Goal: Task Accomplishment & Management: Complete application form

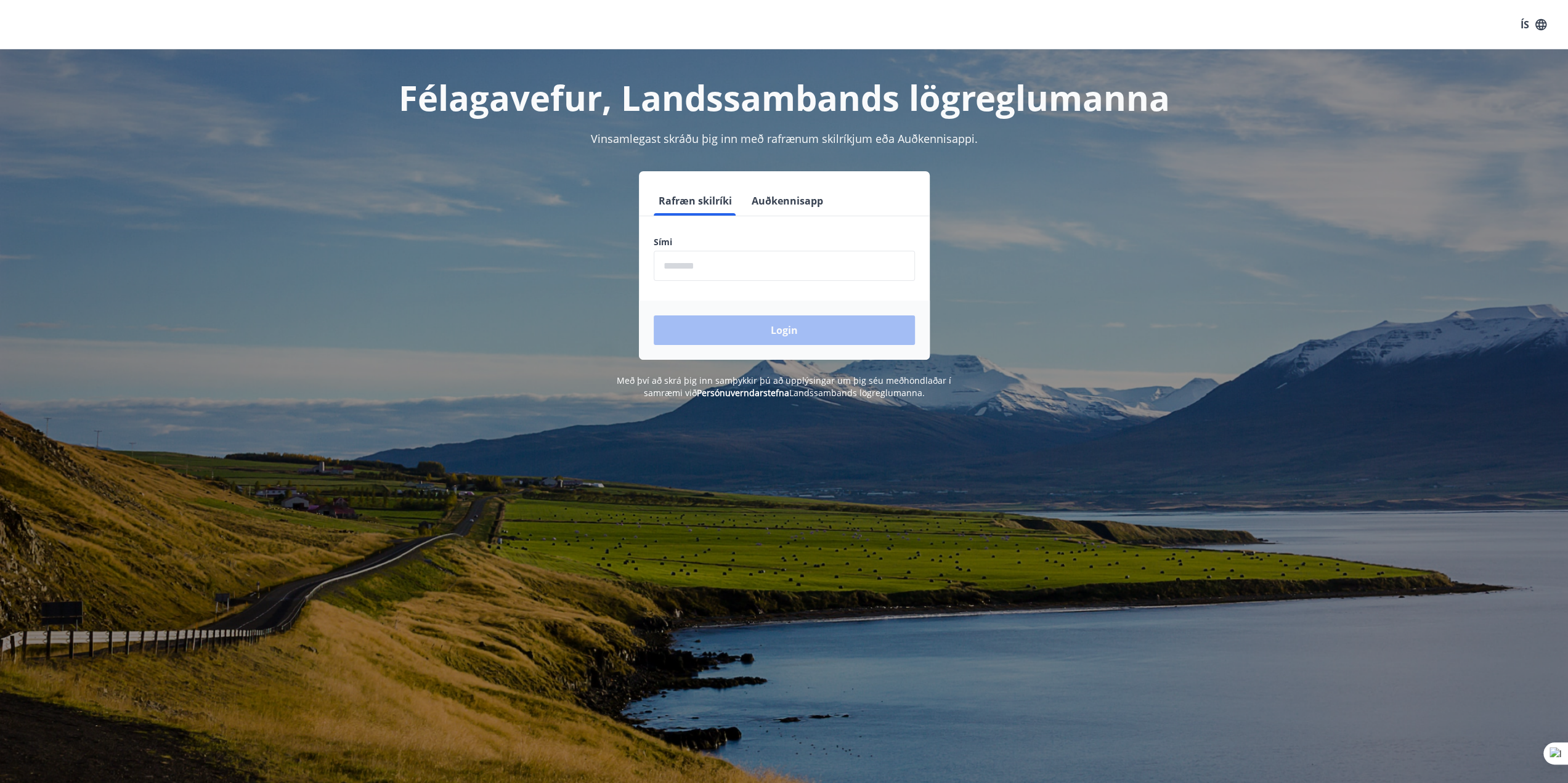
click at [713, 254] on input "phone" at bounding box center [784, 266] width 261 height 30
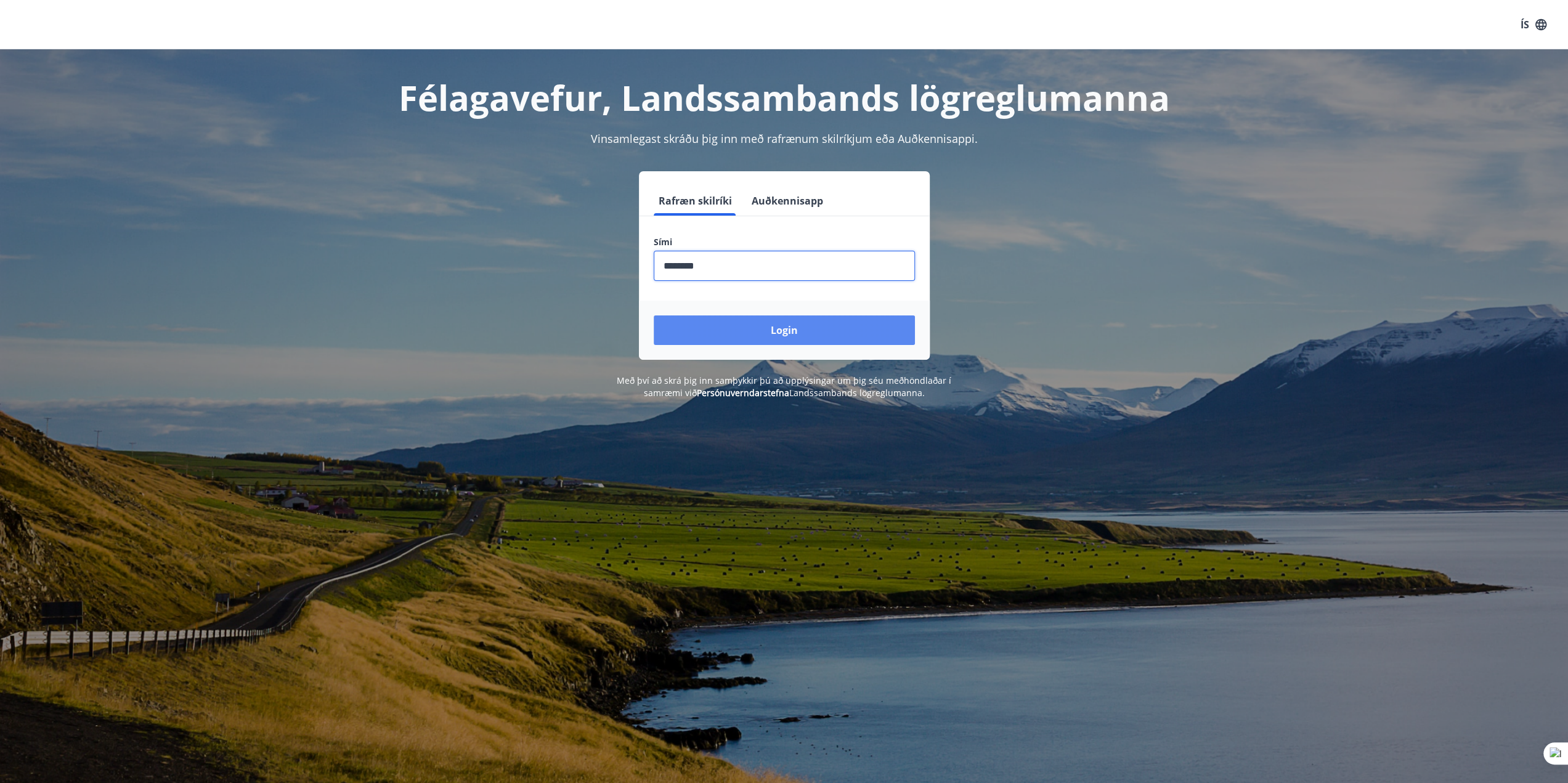
type input "********"
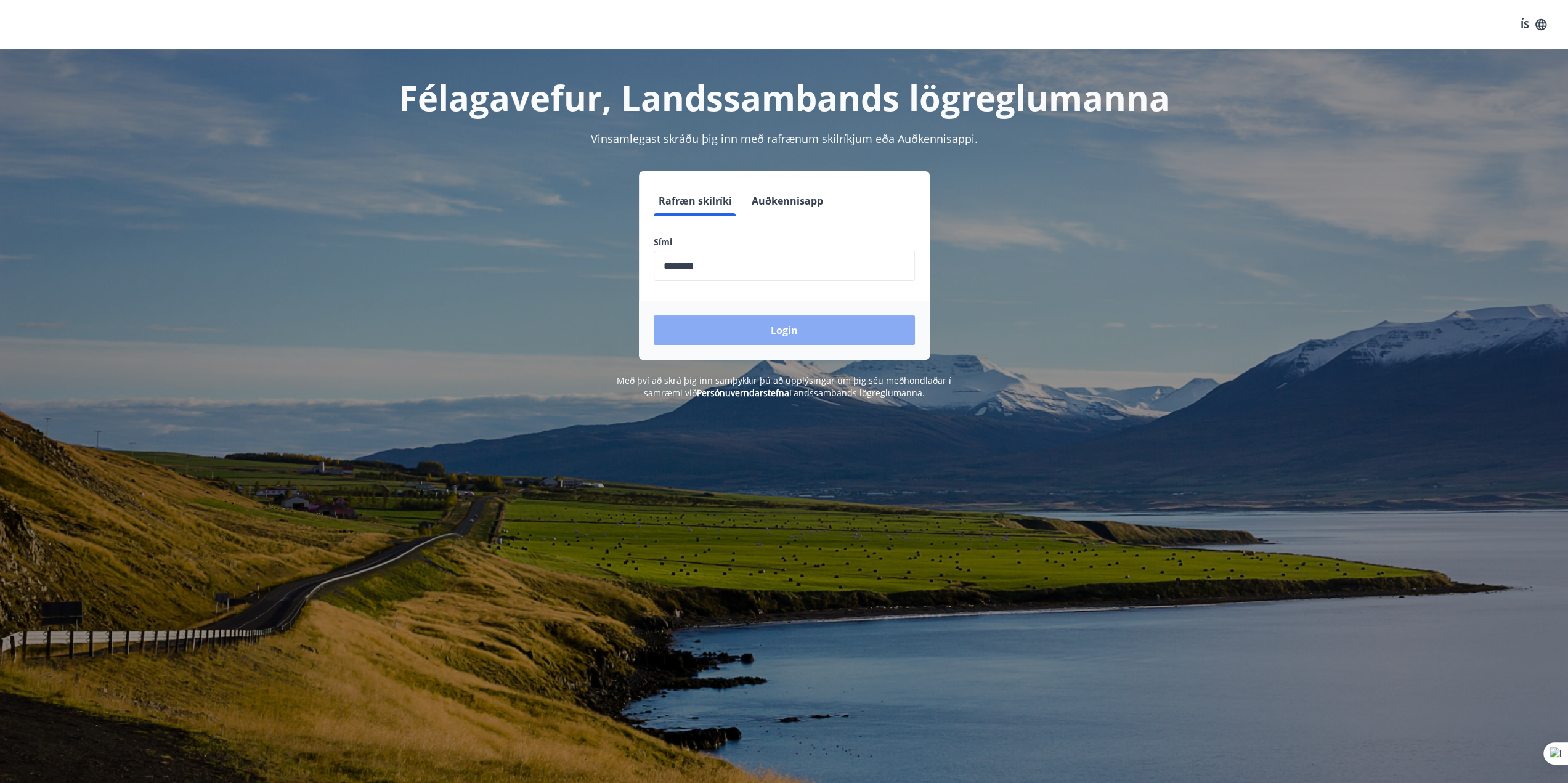
click at [790, 337] on button "Login" at bounding box center [784, 330] width 261 height 30
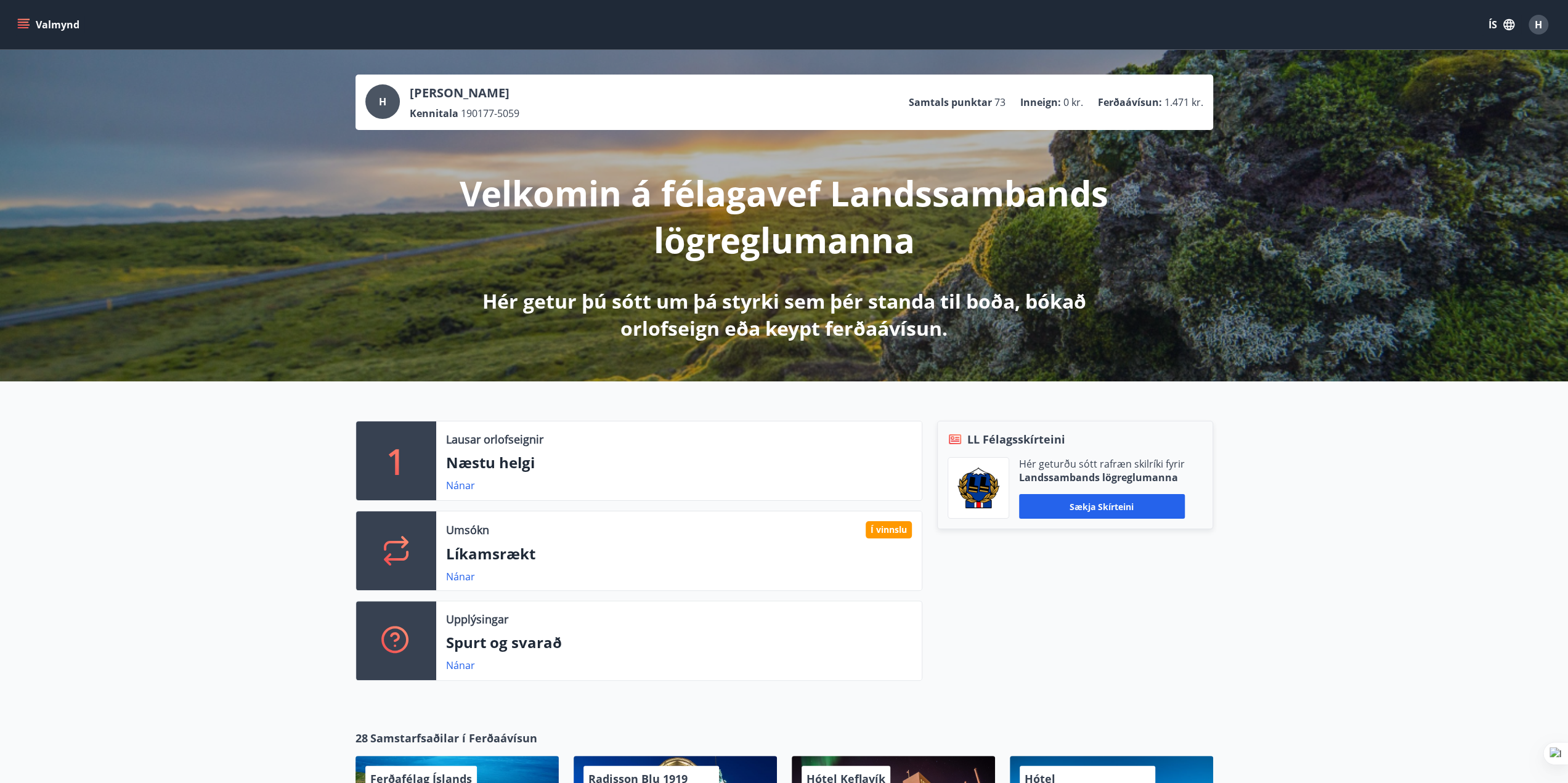
click at [1141, 105] on p "Ferðaávísun :" at bounding box center [1129, 101] width 64 height 13
click at [385, 103] on span "H" at bounding box center [382, 101] width 7 height 13
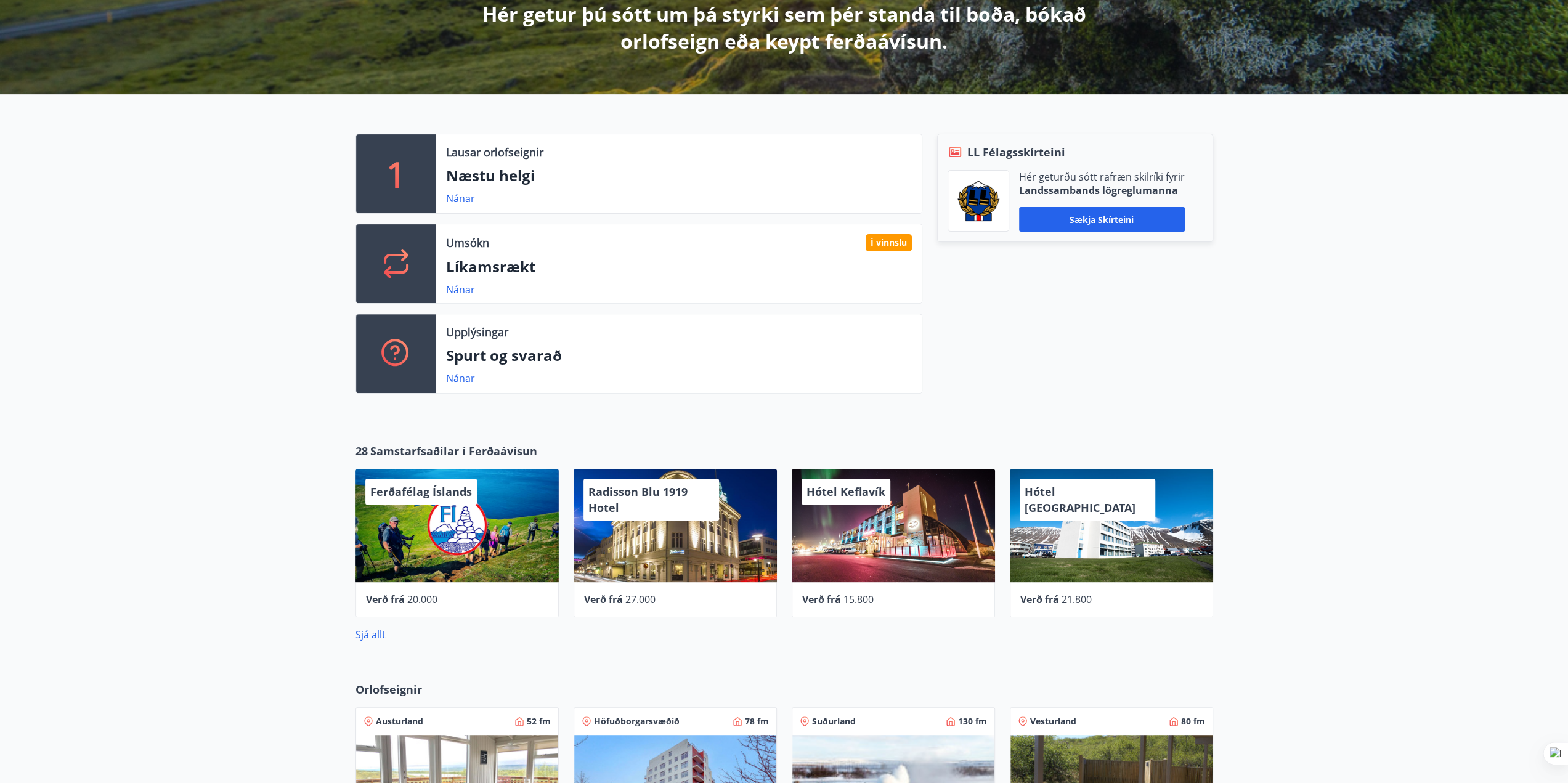
scroll to position [286, 0]
click at [451, 198] on link "Nánar" at bounding box center [460, 198] width 29 height 13
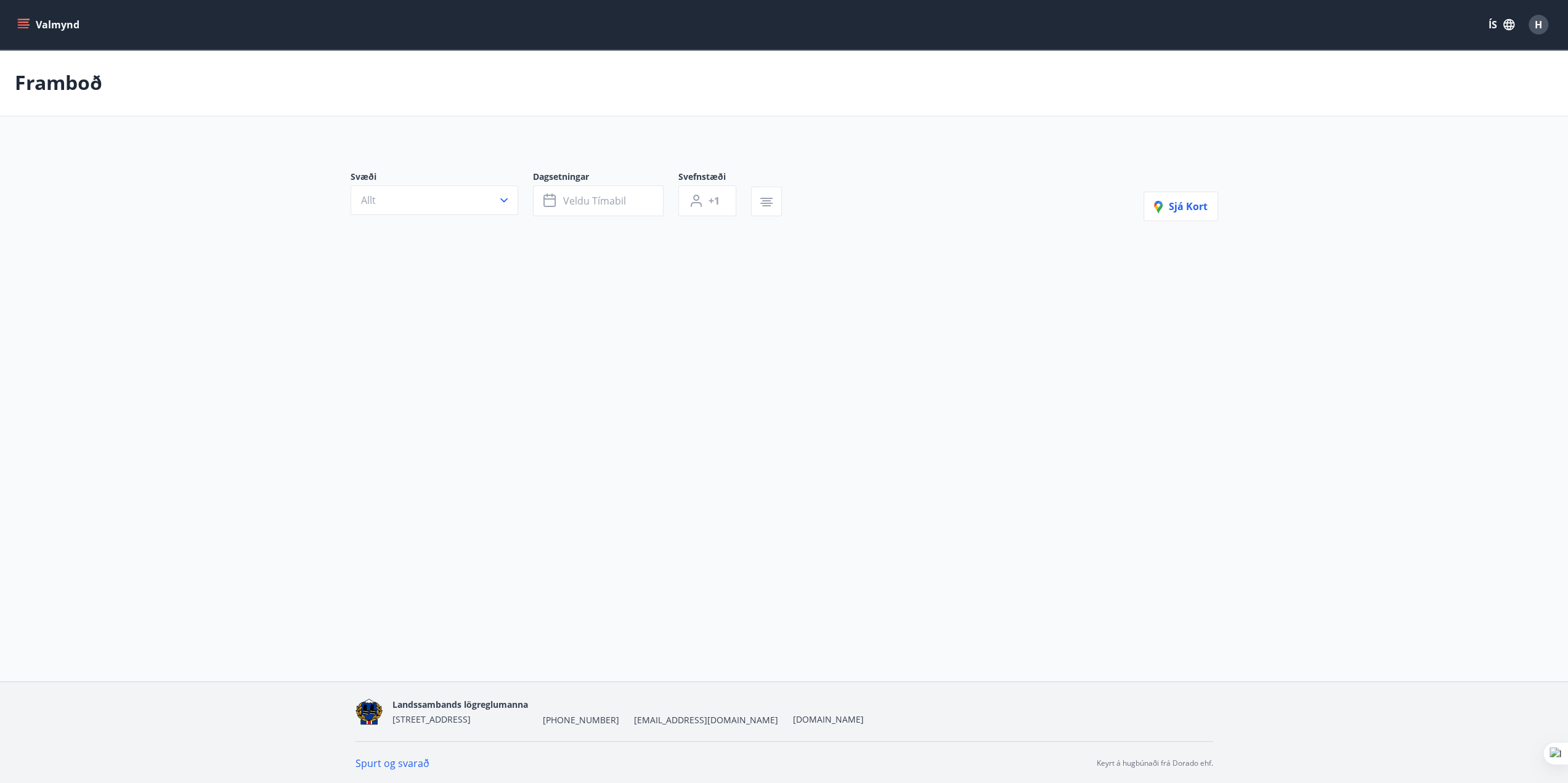
type input "*"
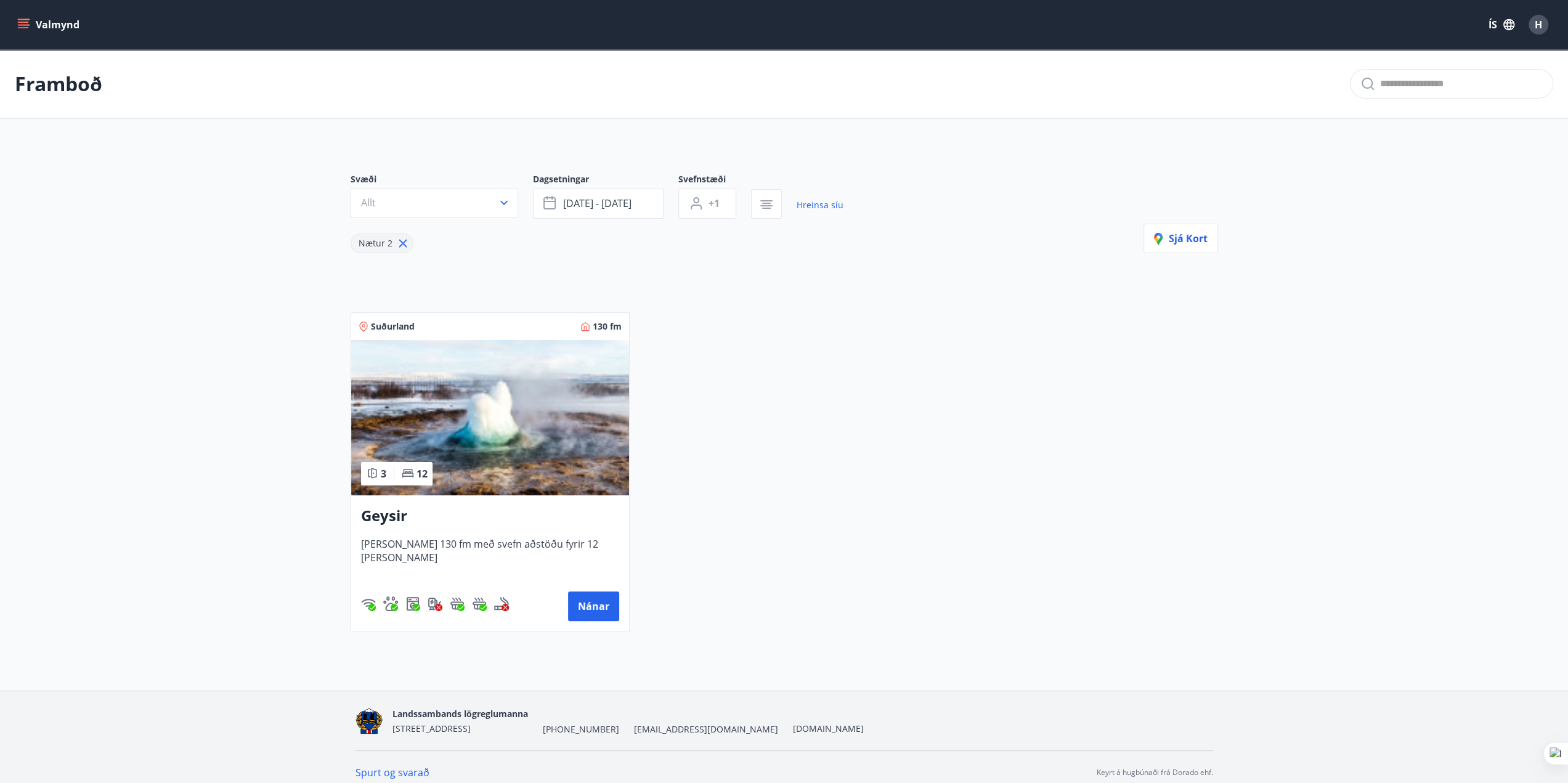
click at [28, 26] on icon "menu" at bounding box center [24, 25] width 13 height 13
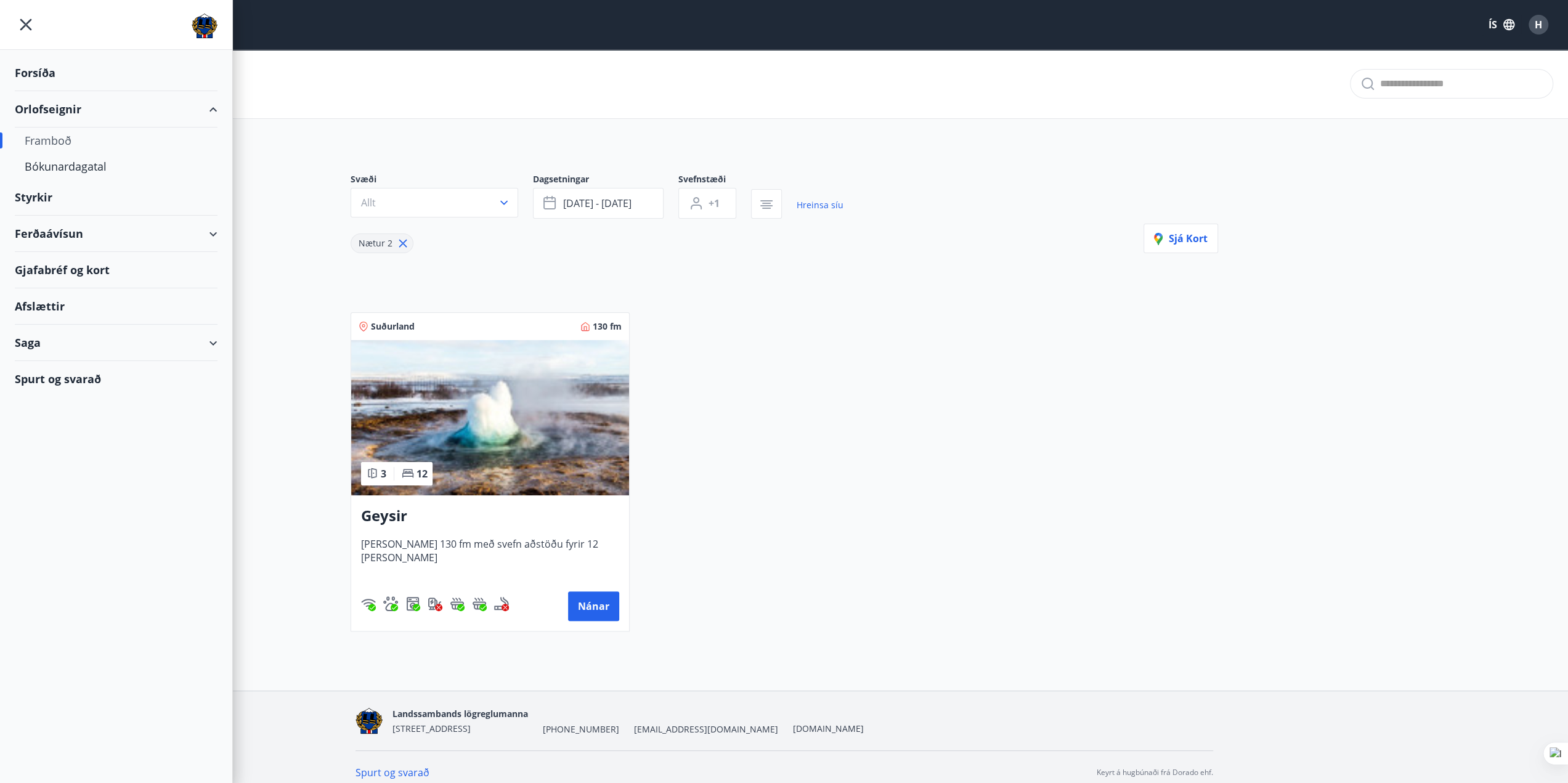
click at [61, 272] on div "Gjafabréf og kort" at bounding box center [116, 270] width 203 height 36
click at [29, 204] on div "Styrkir" at bounding box center [116, 197] width 203 height 36
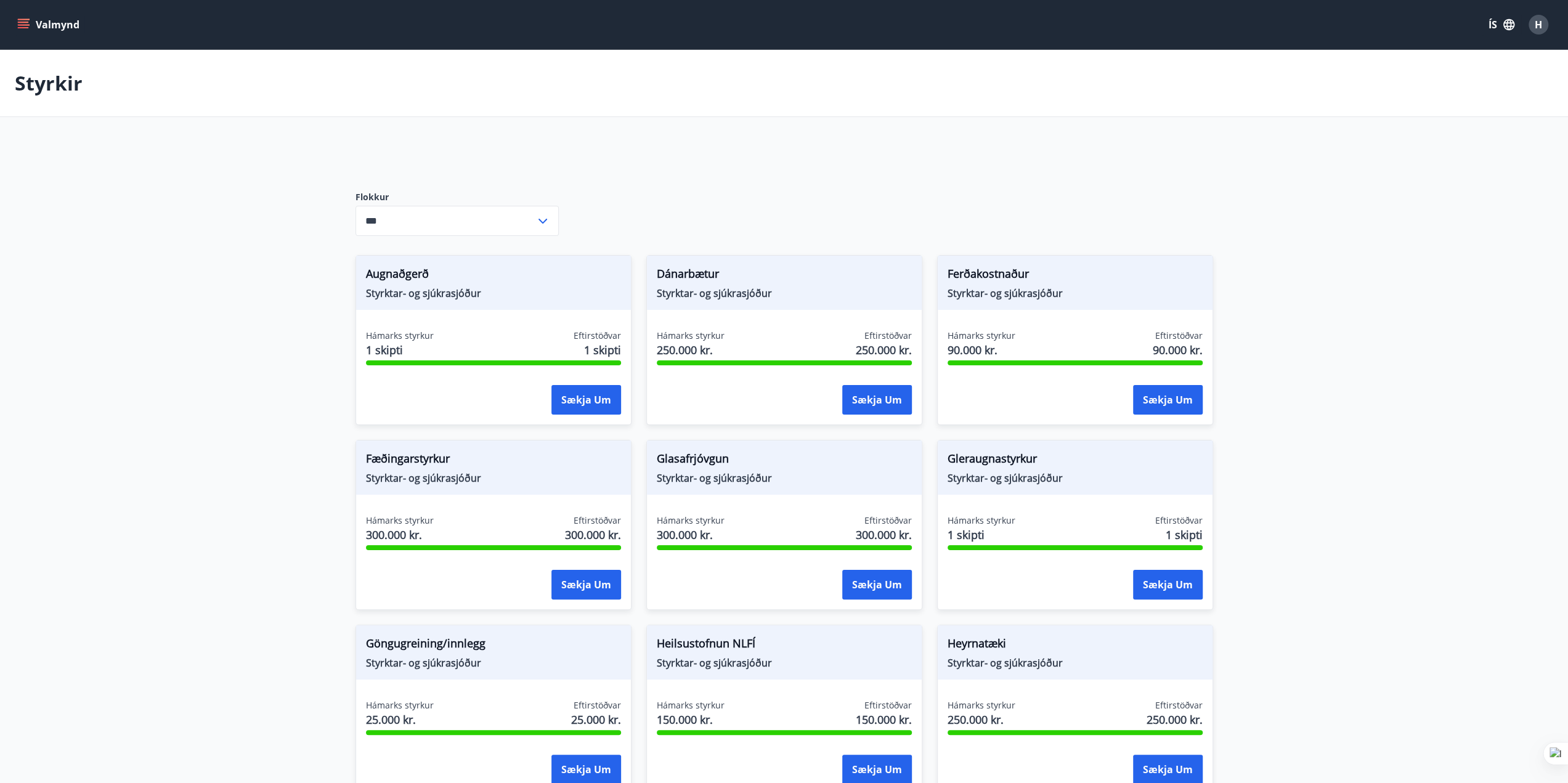
type input "***"
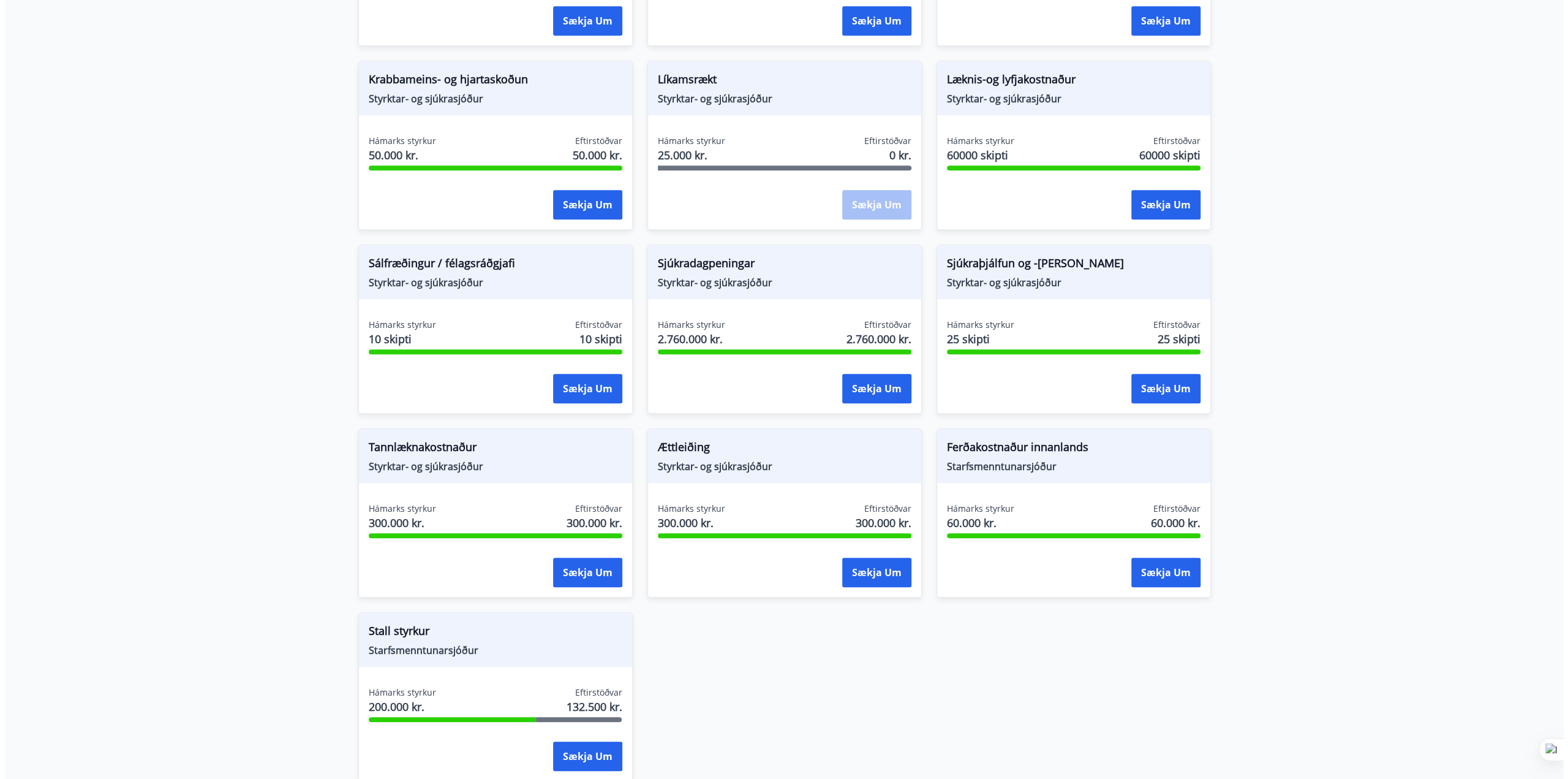
scroll to position [860, 0]
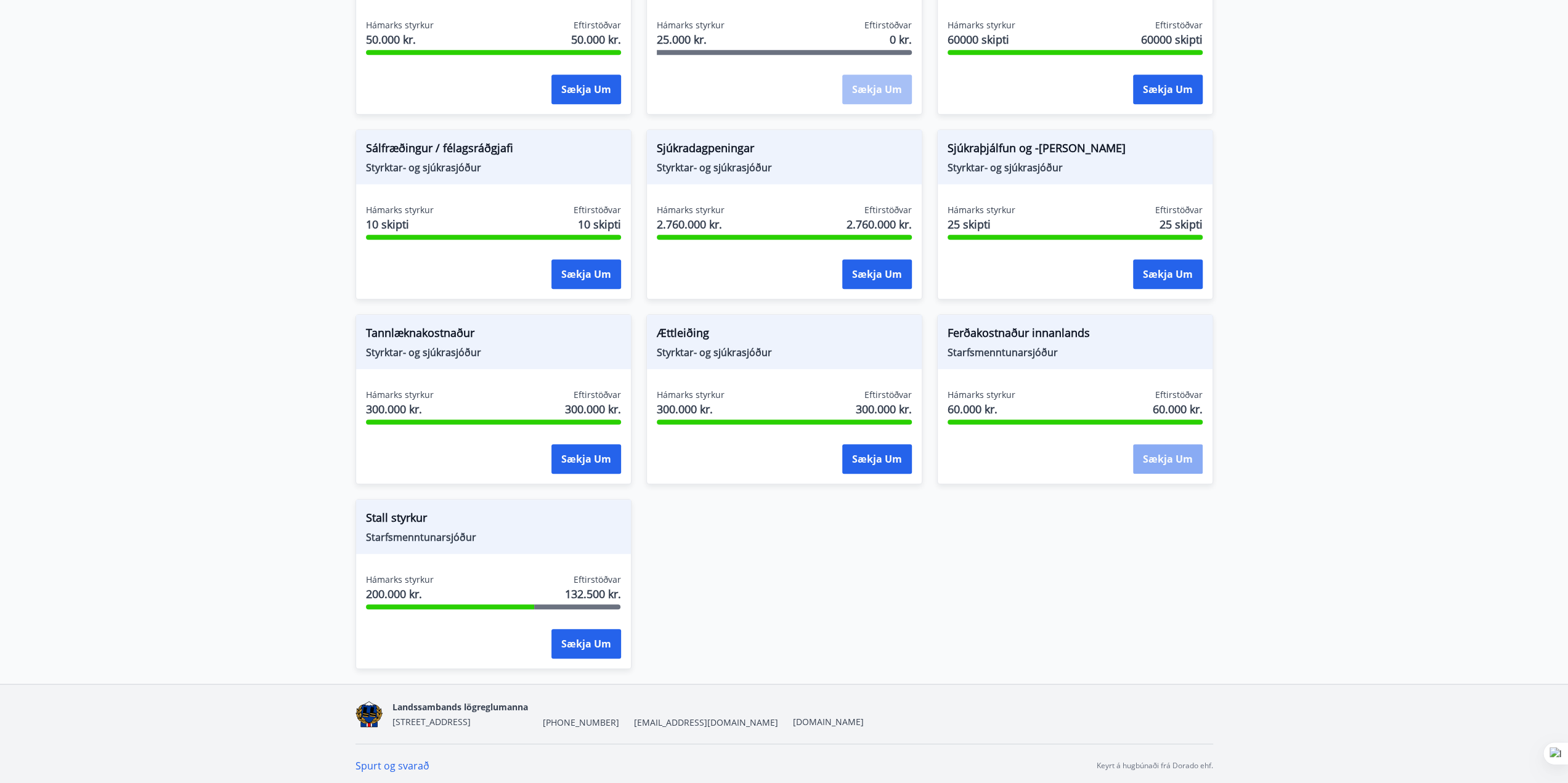
click at [1201, 446] on button "Sækja um" at bounding box center [1168, 459] width 70 height 30
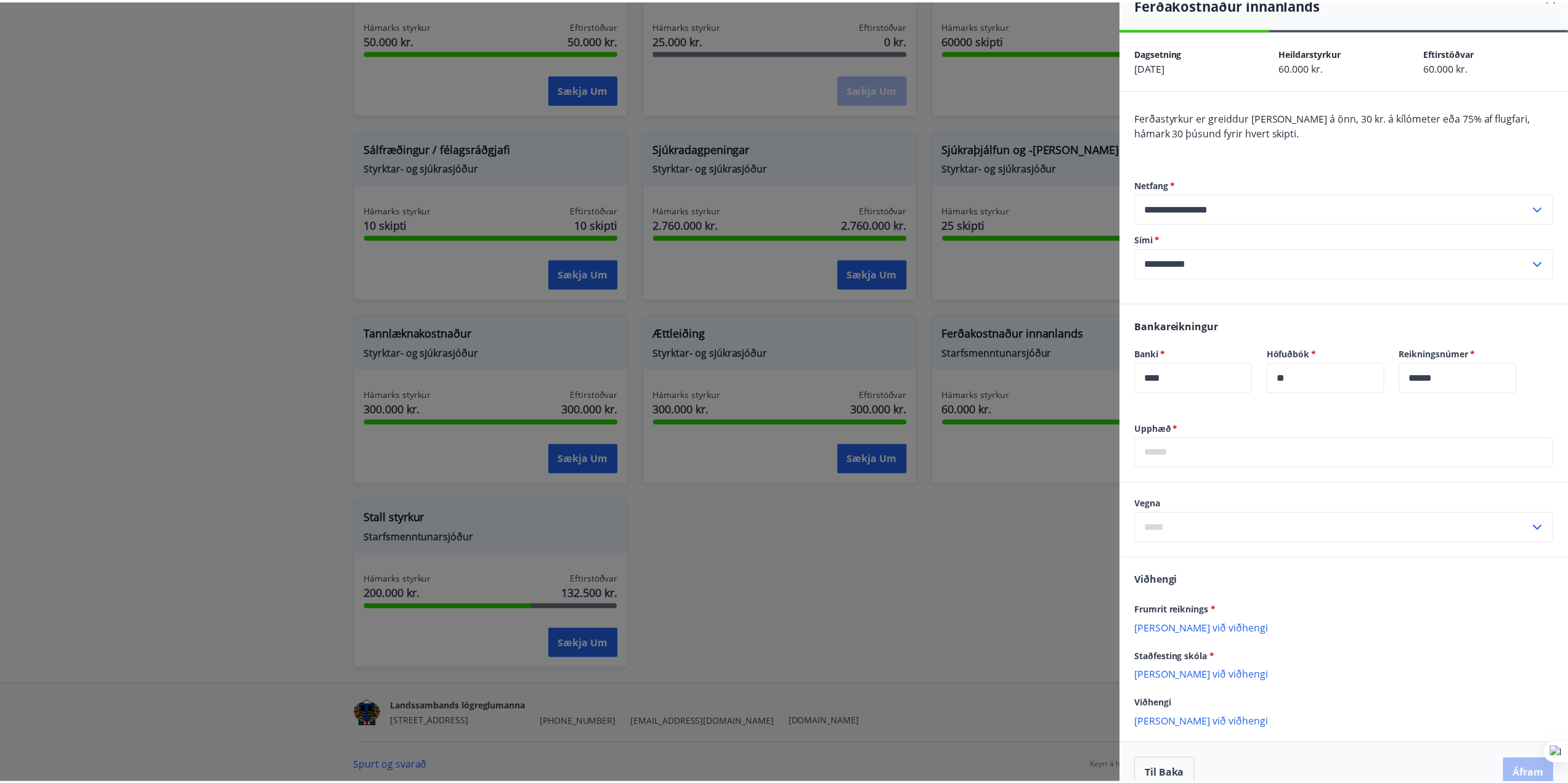
scroll to position [0, 0]
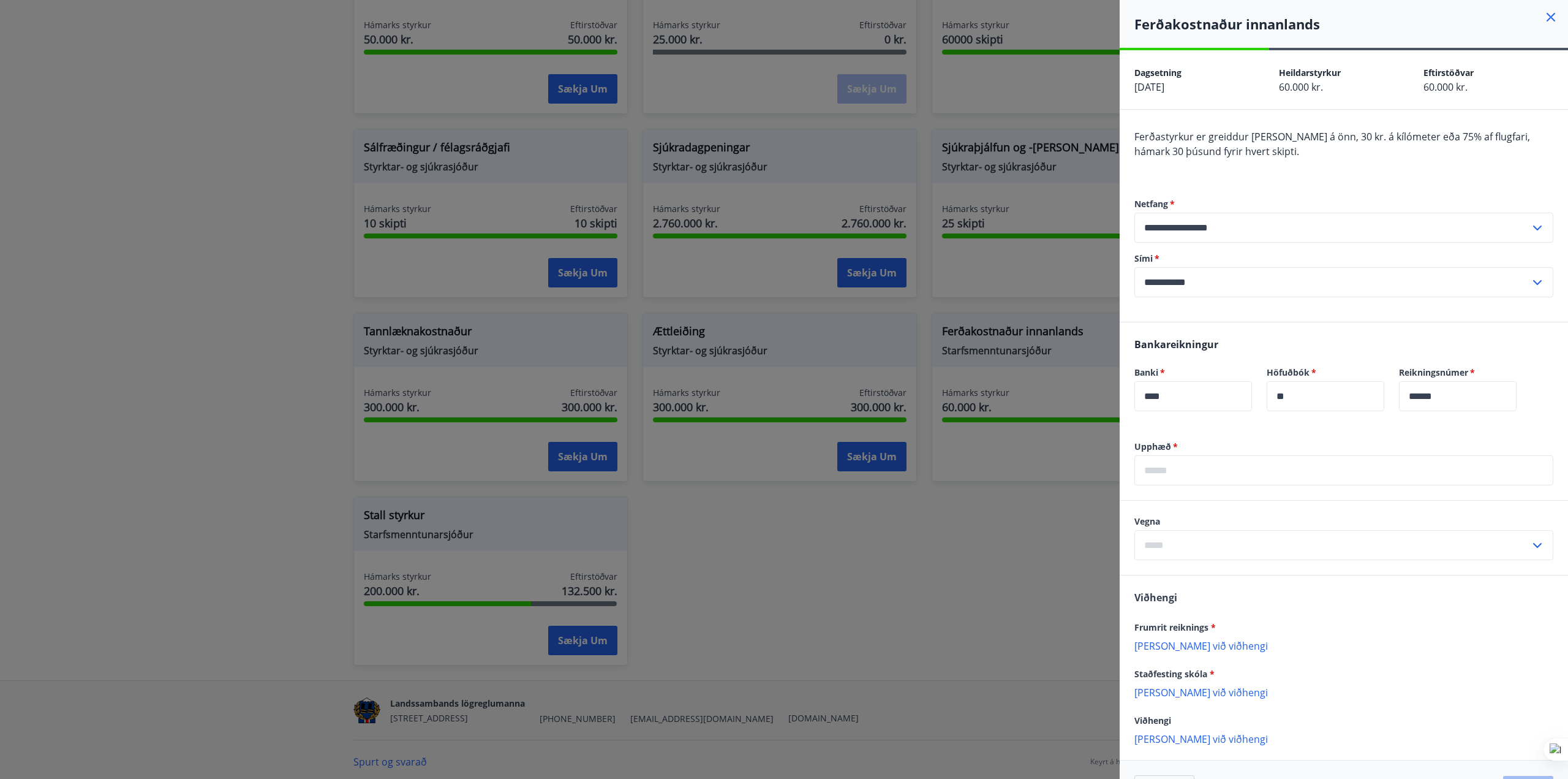
click at [1547, 20] on icon at bounding box center [1551, 16] width 9 height 9
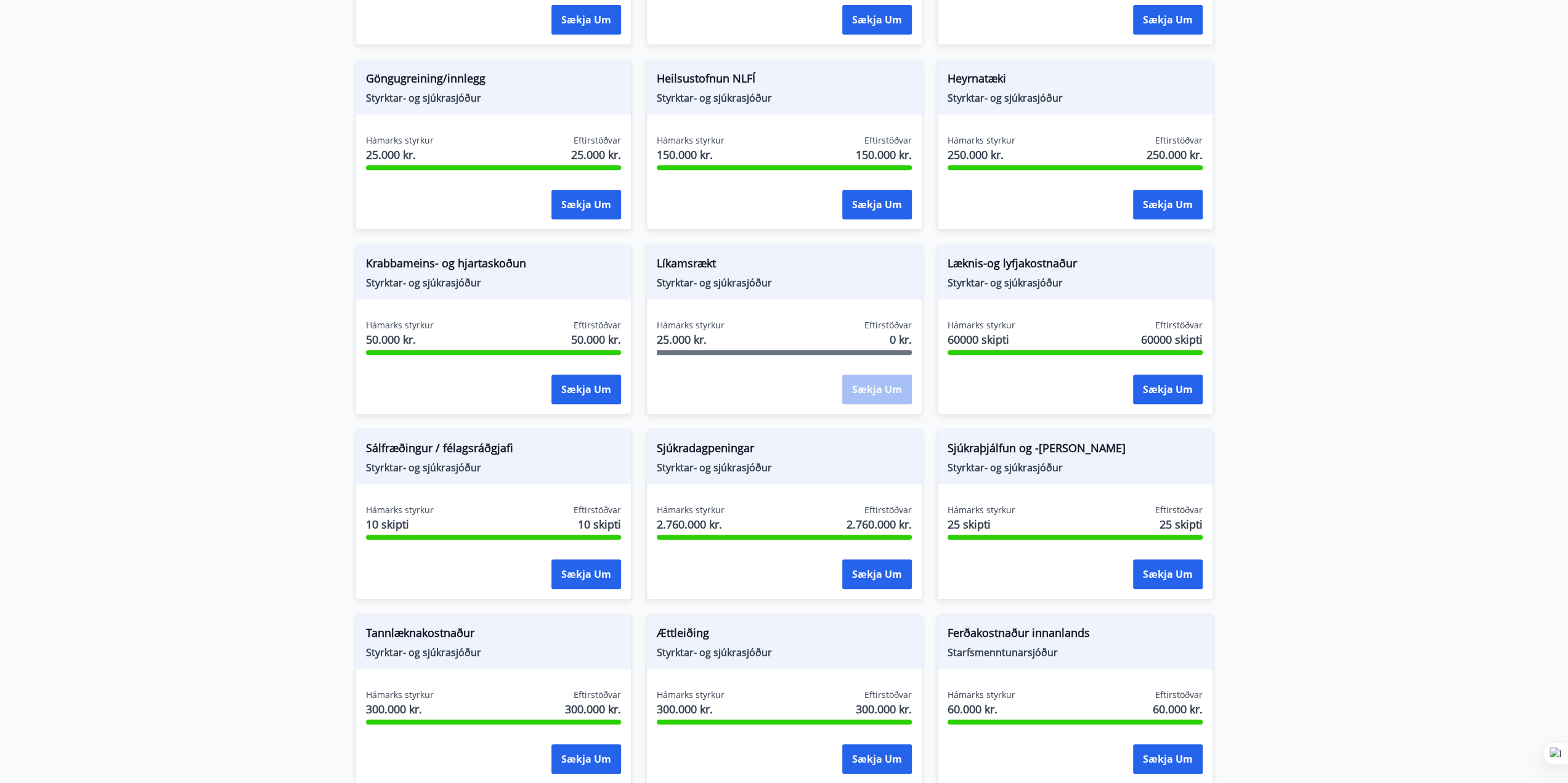
scroll to position [557, 0]
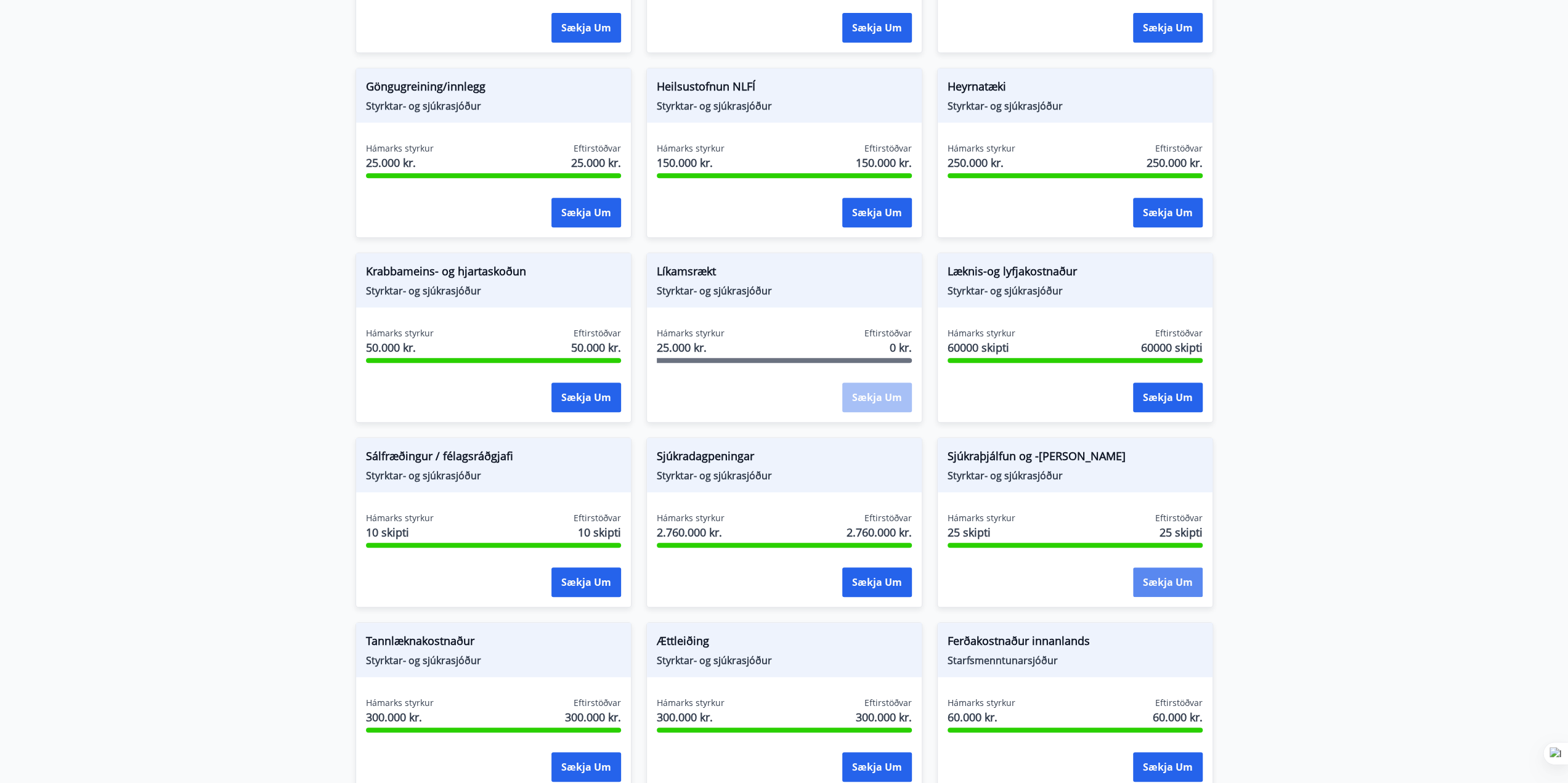
click at [1160, 579] on button "Sækja um" at bounding box center [1168, 583] width 70 height 30
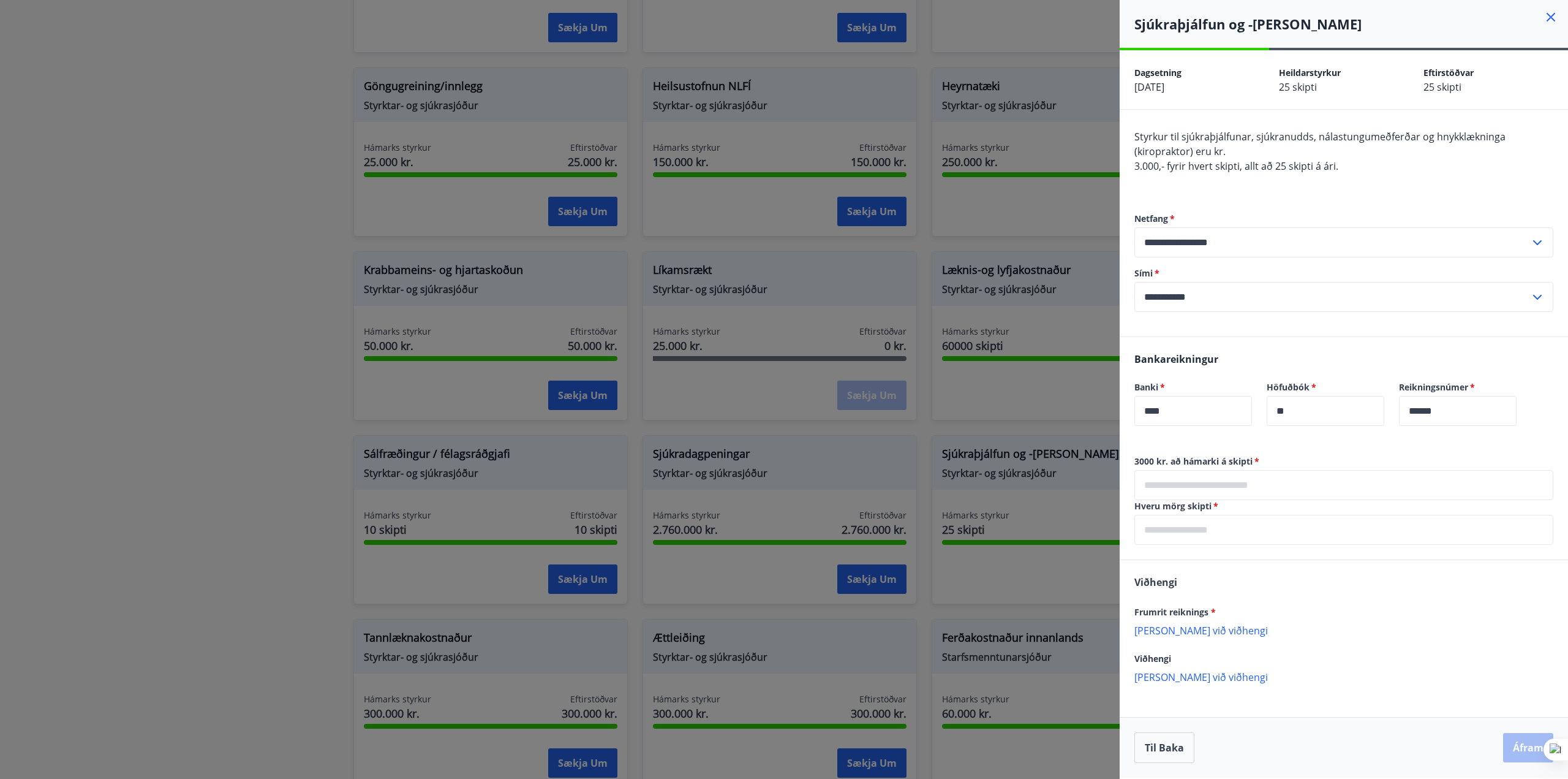
click at [1555, 19] on icon at bounding box center [1551, 17] width 15 height 15
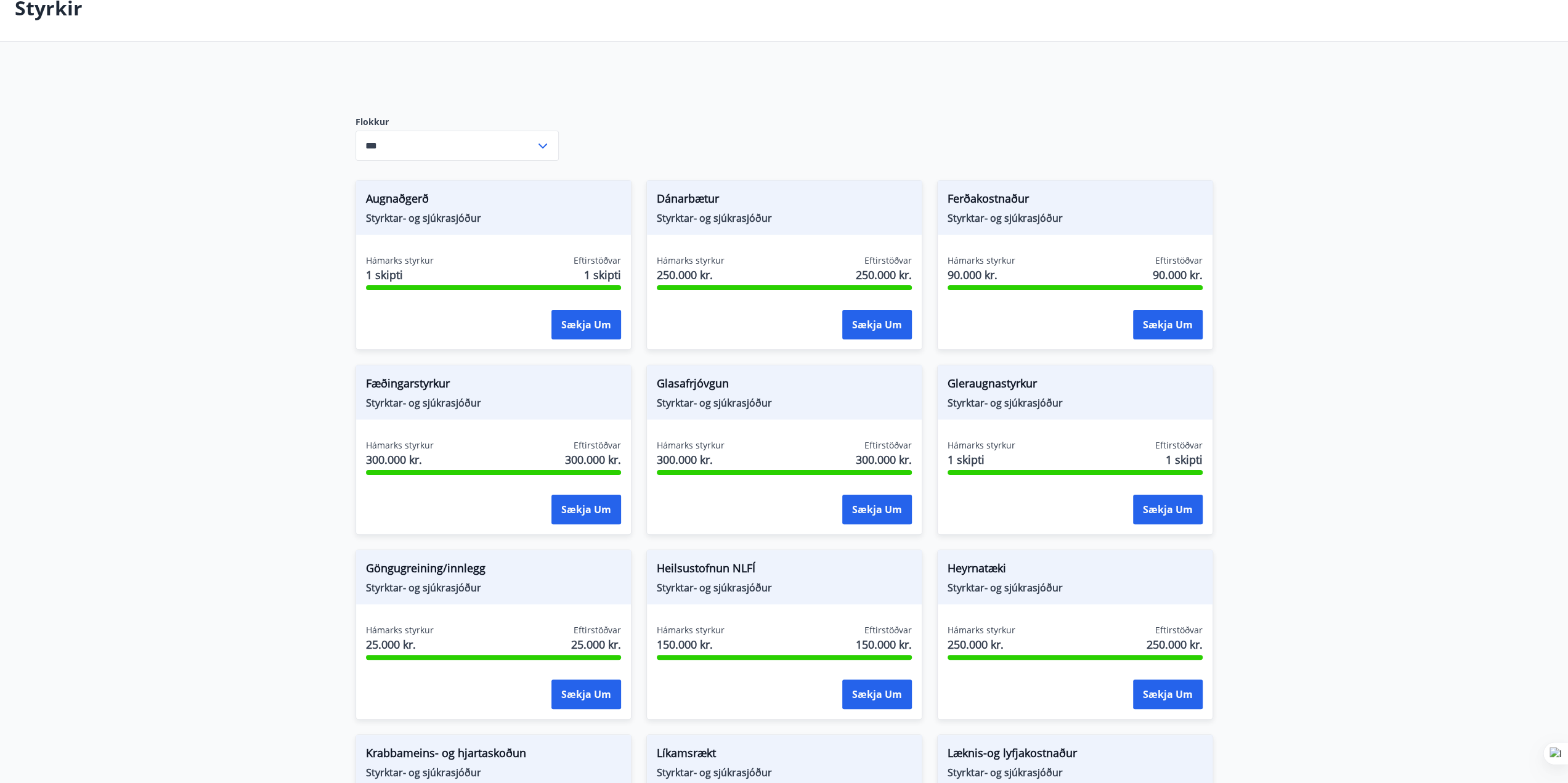
scroll to position [64, 0]
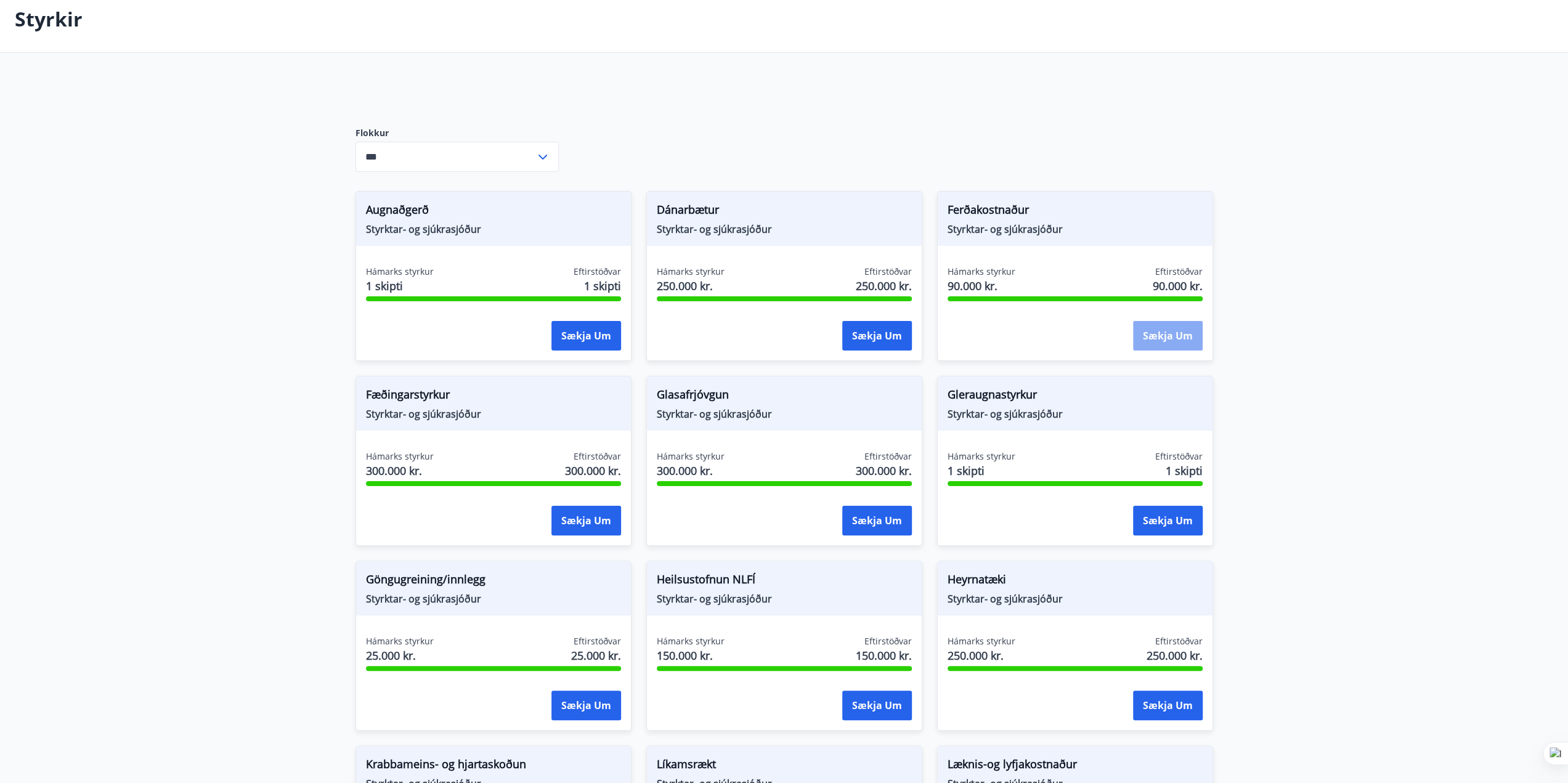
click at [1179, 333] on button "Sækja um" at bounding box center [1168, 336] width 70 height 30
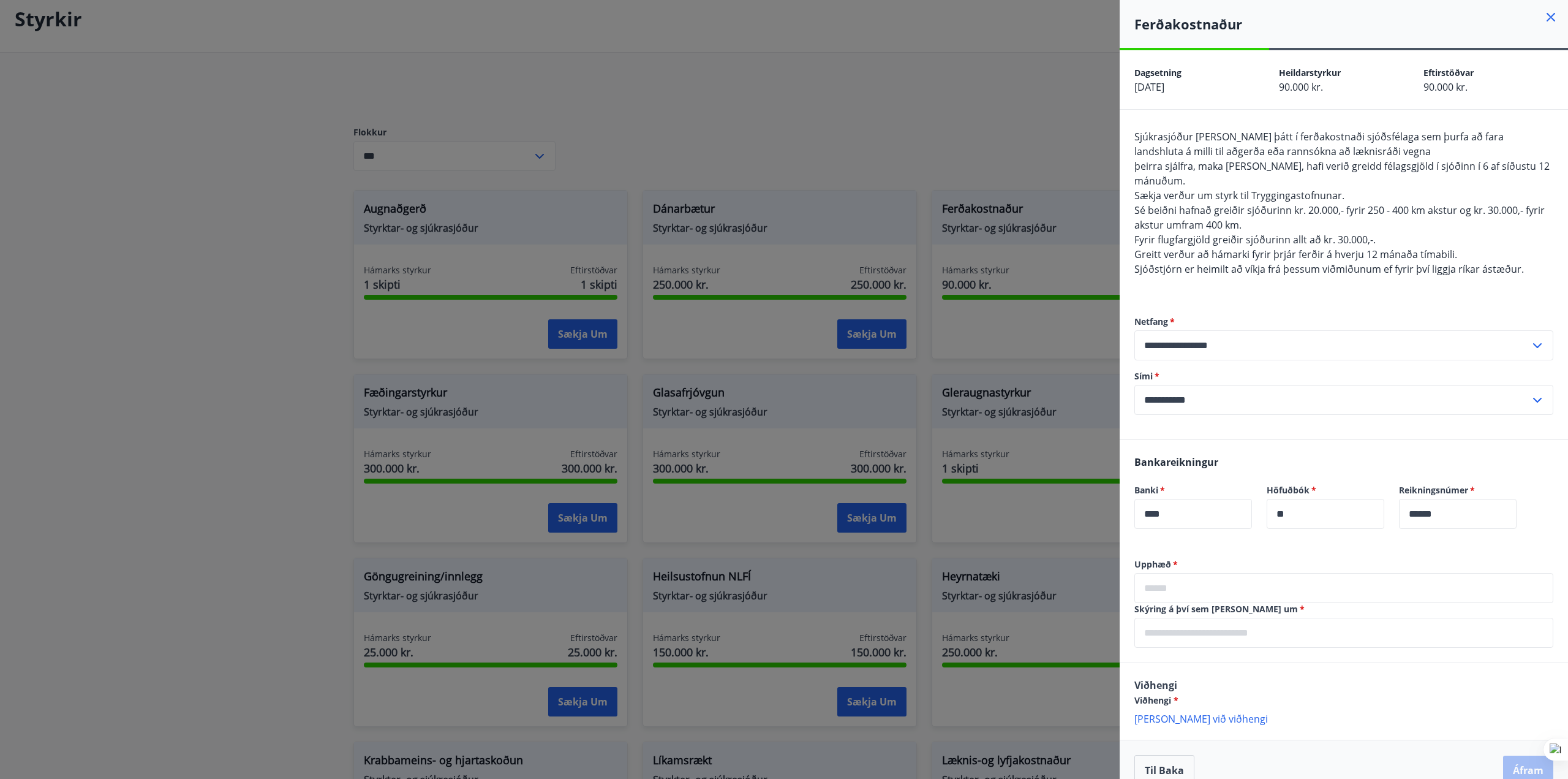
click at [1546, 19] on icon at bounding box center [1551, 17] width 15 height 15
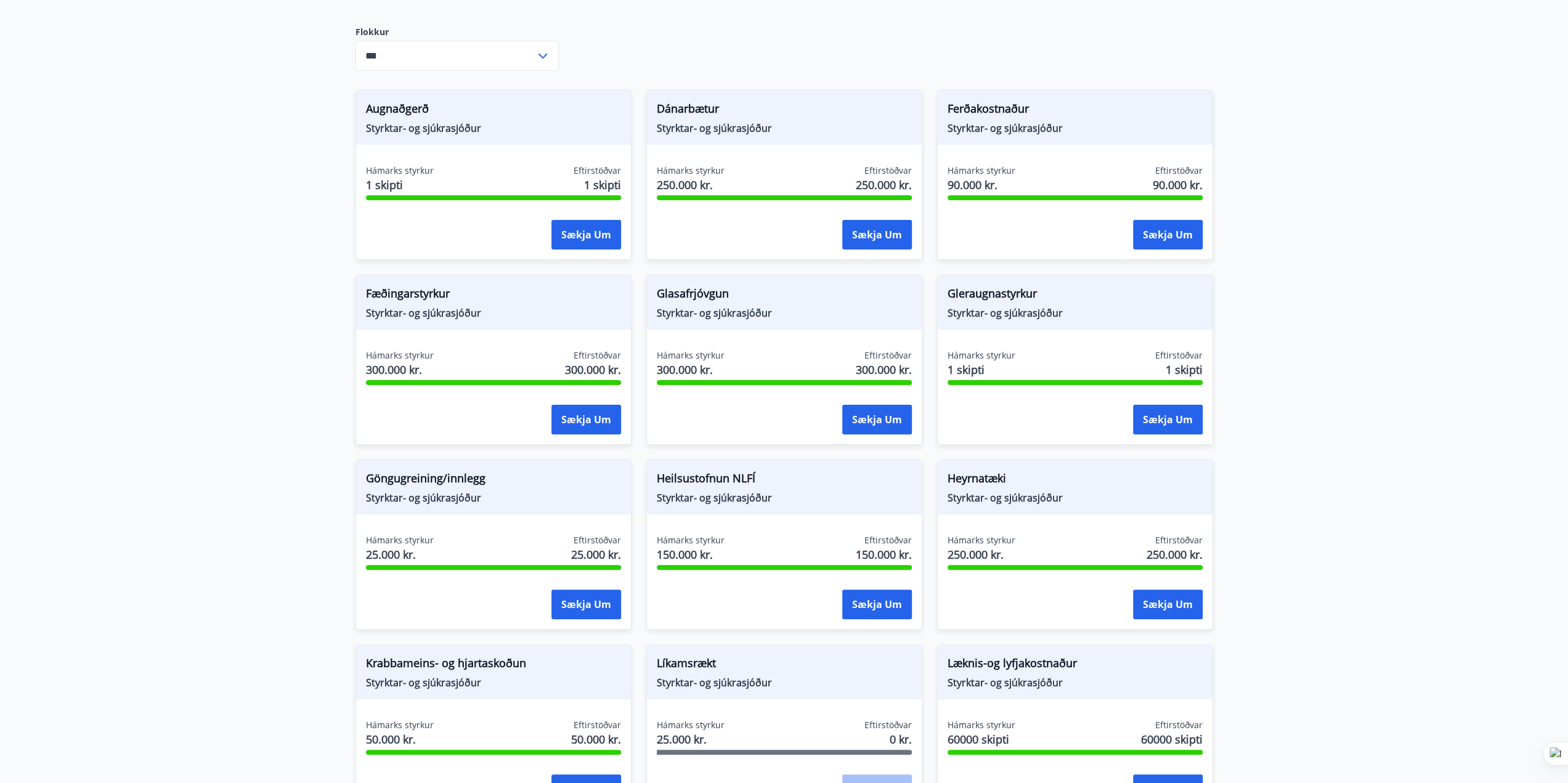
scroll to position [185, 0]
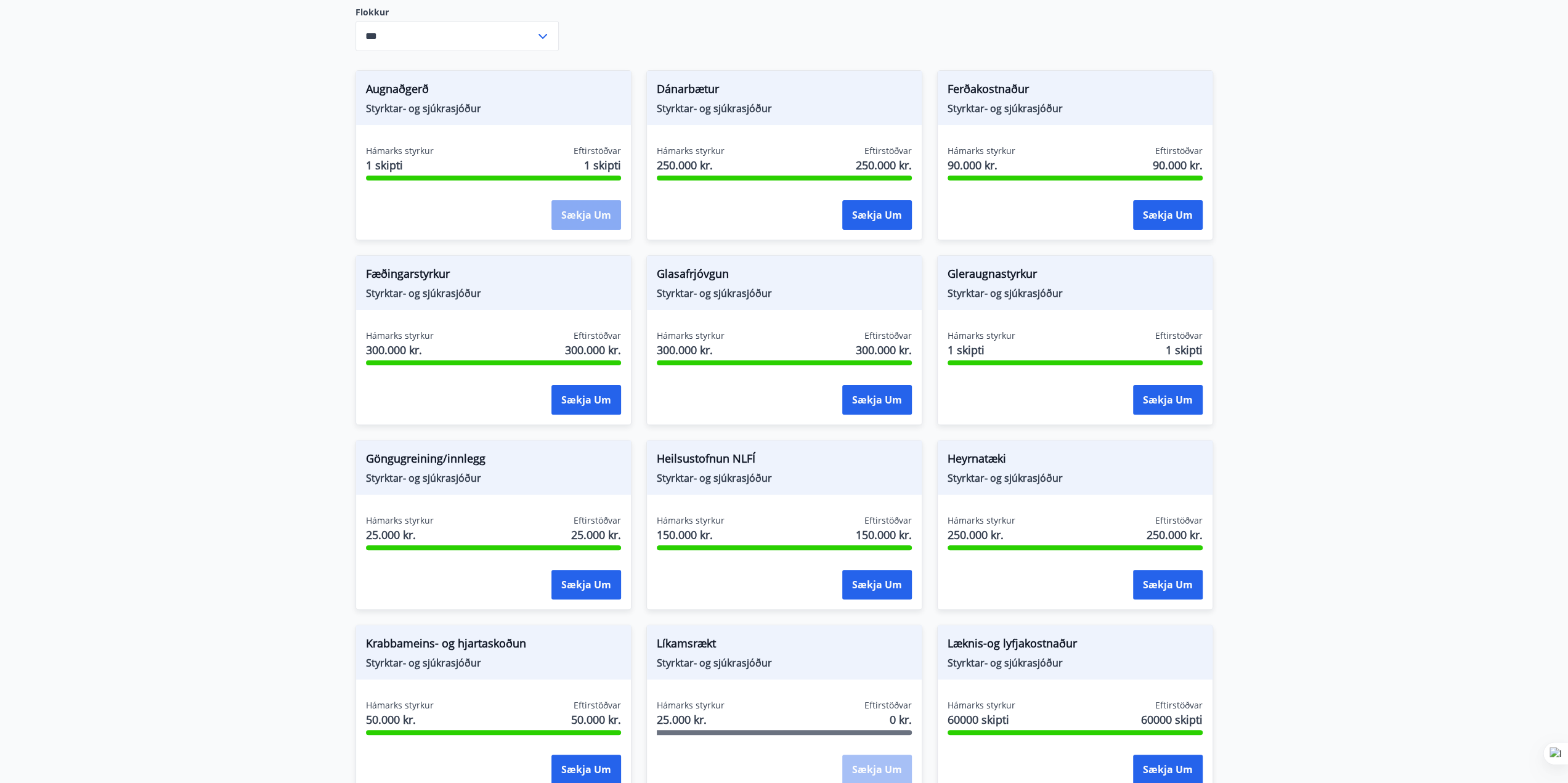
click at [576, 212] on button "Sækja um" at bounding box center [586, 215] width 70 height 30
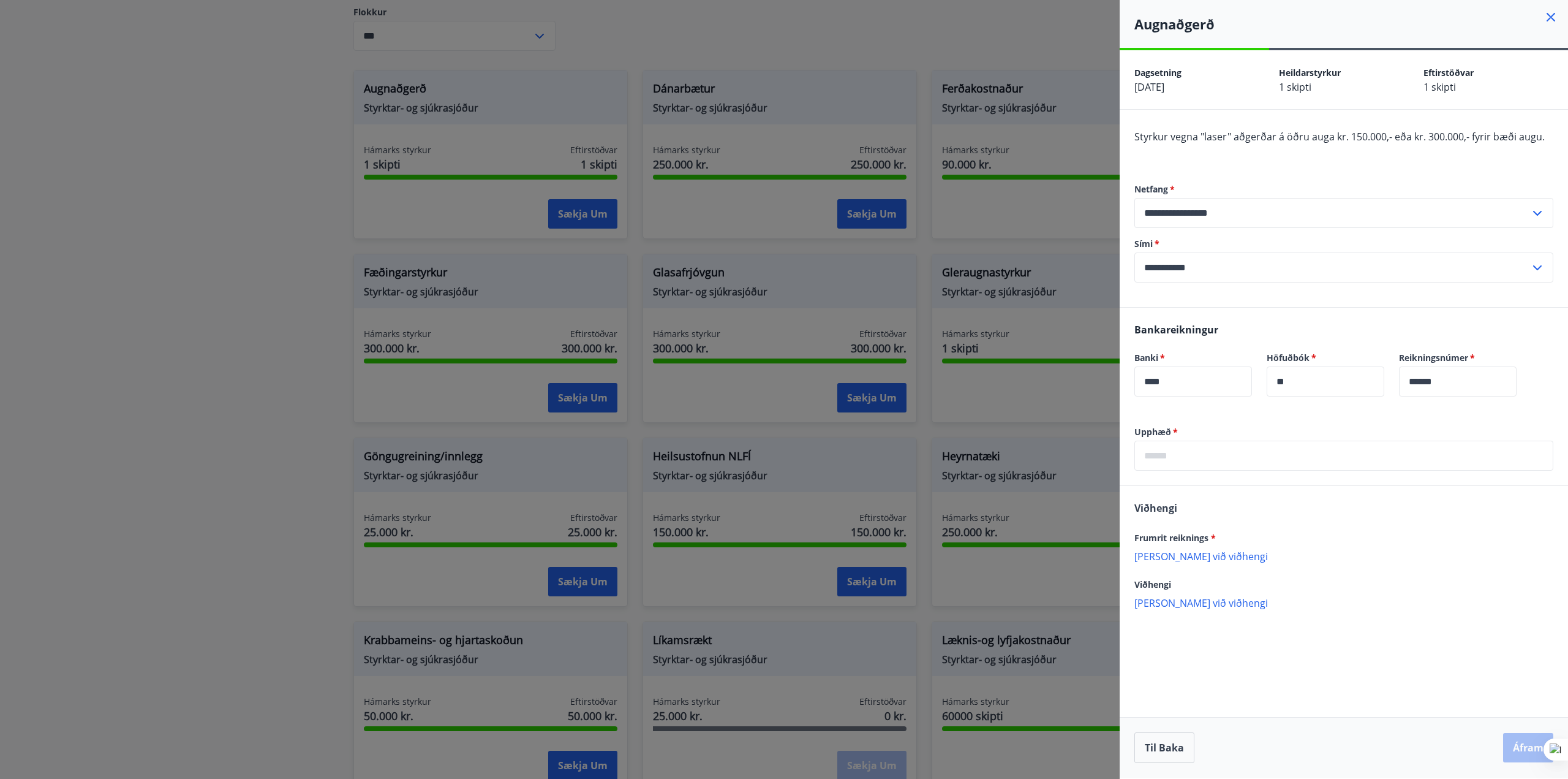
click at [1550, 16] on icon at bounding box center [1551, 16] width 9 height 9
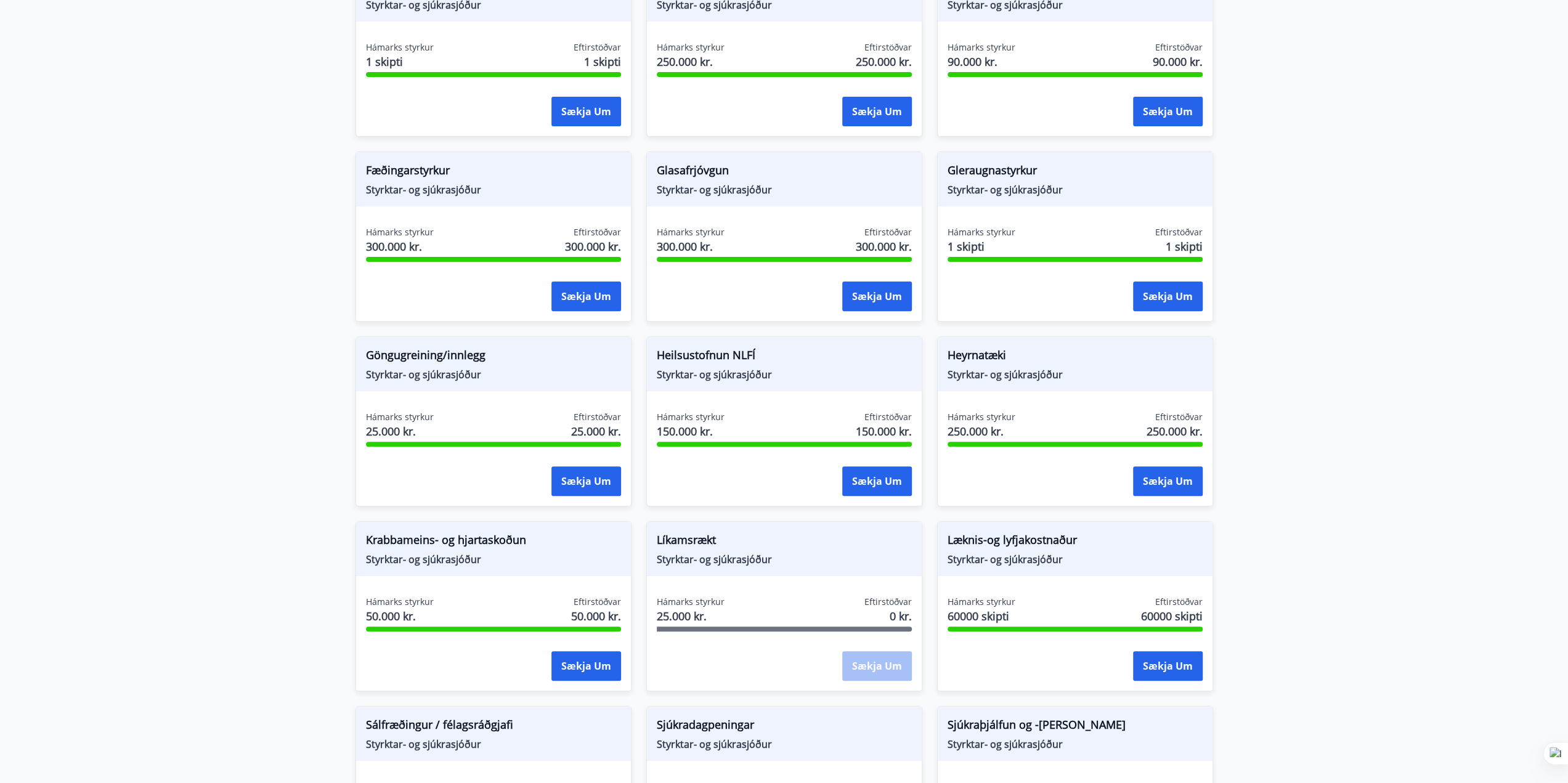
scroll to position [308, 0]
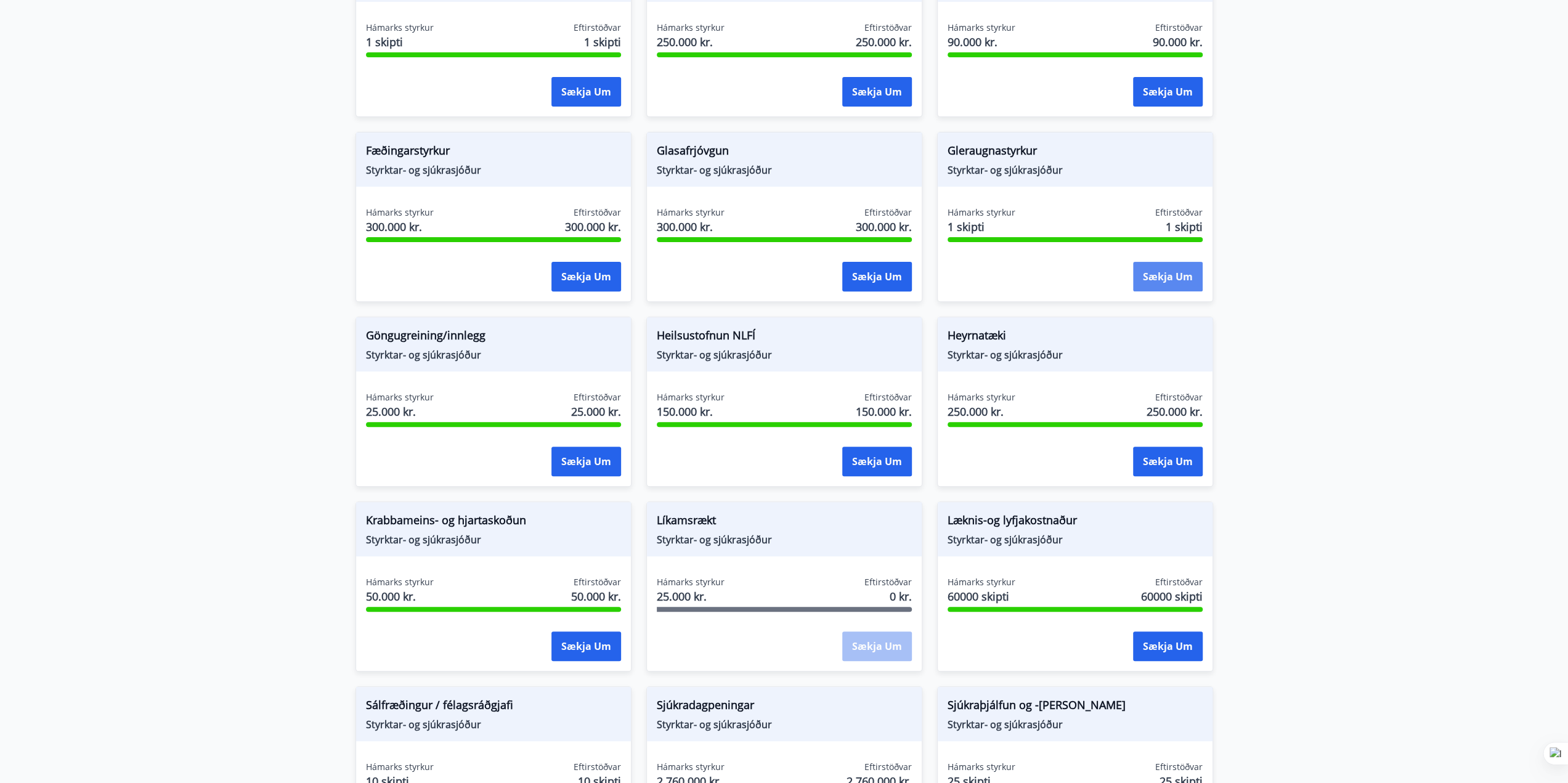
click at [1166, 272] on button "Sækja um" at bounding box center [1168, 277] width 70 height 30
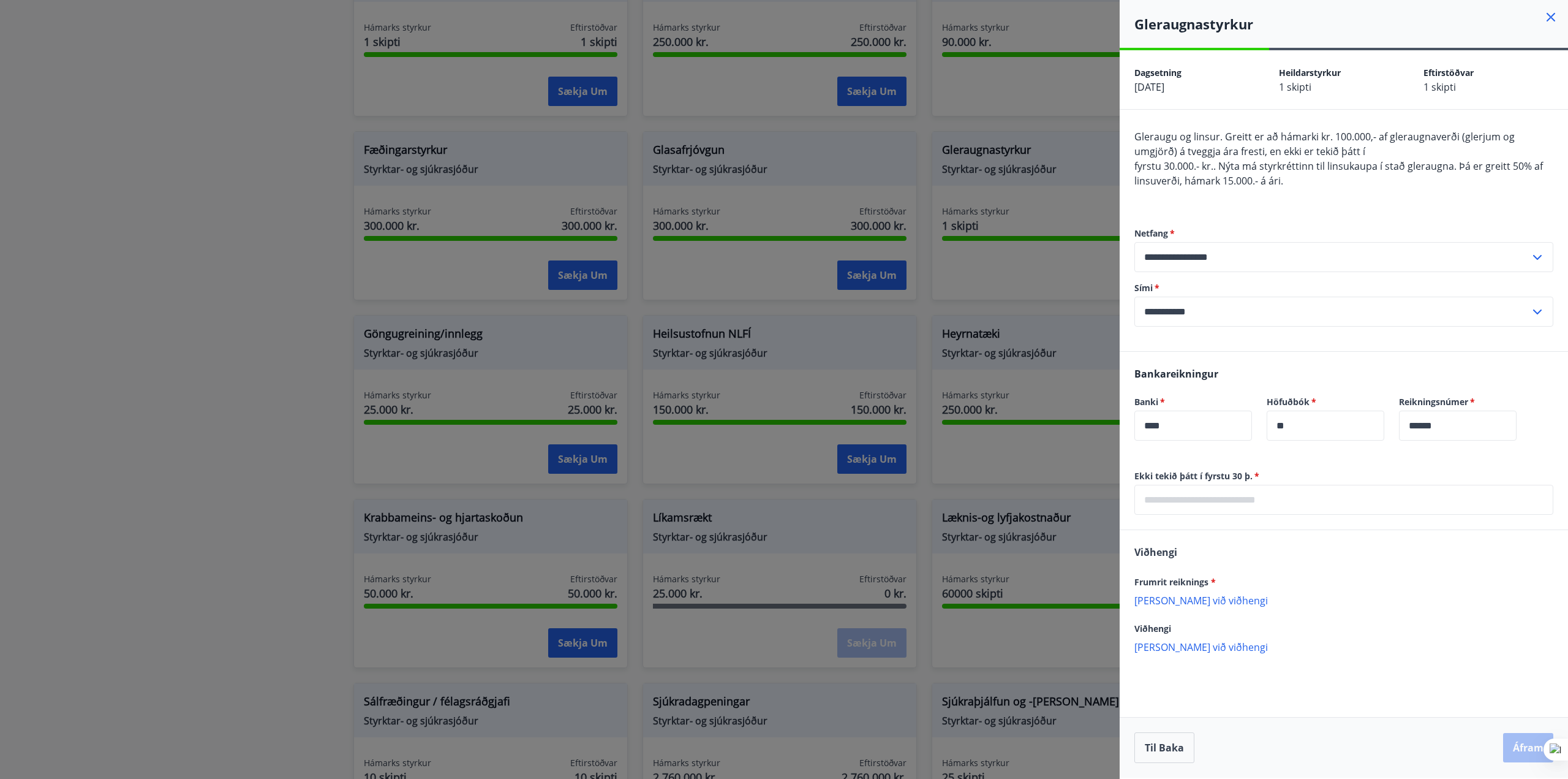
click at [1552, 20] on icon at bounding box center [1551, 17] width 15 height 15
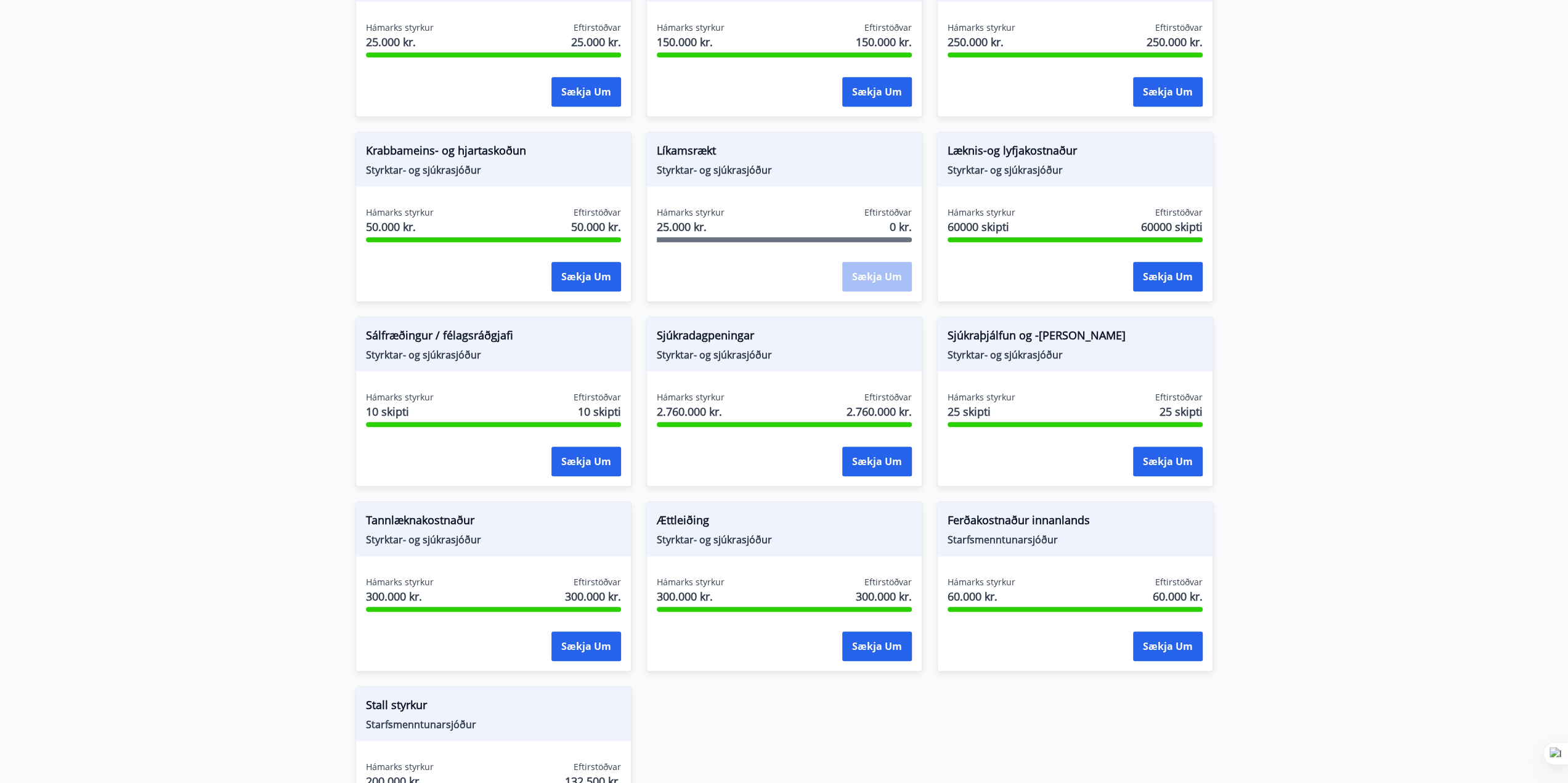
scroll to position [739, 0]
